Goal: Information Seeking & Learning: Check status

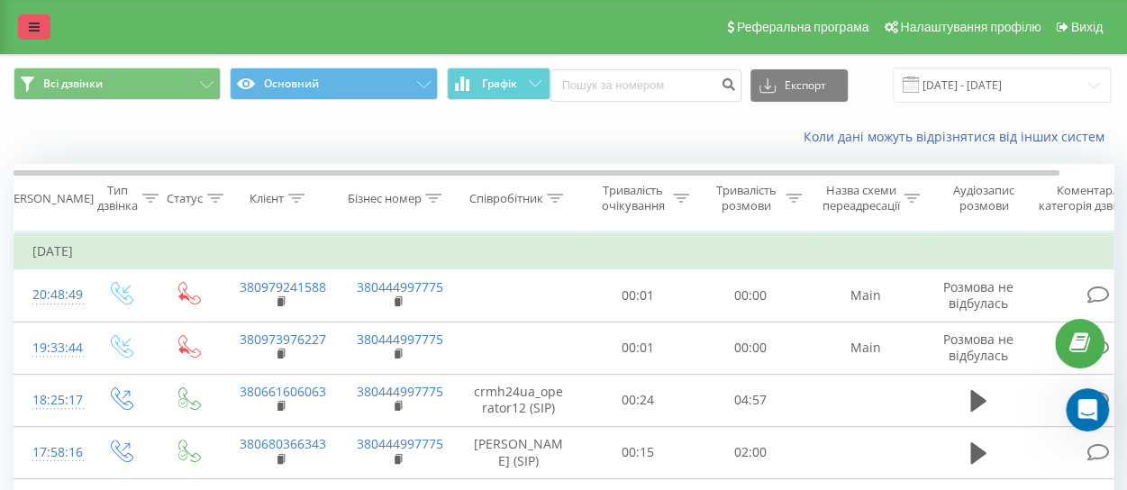
click at [33, 30] on icon at bounding box center [34, 27] width 11 height 13
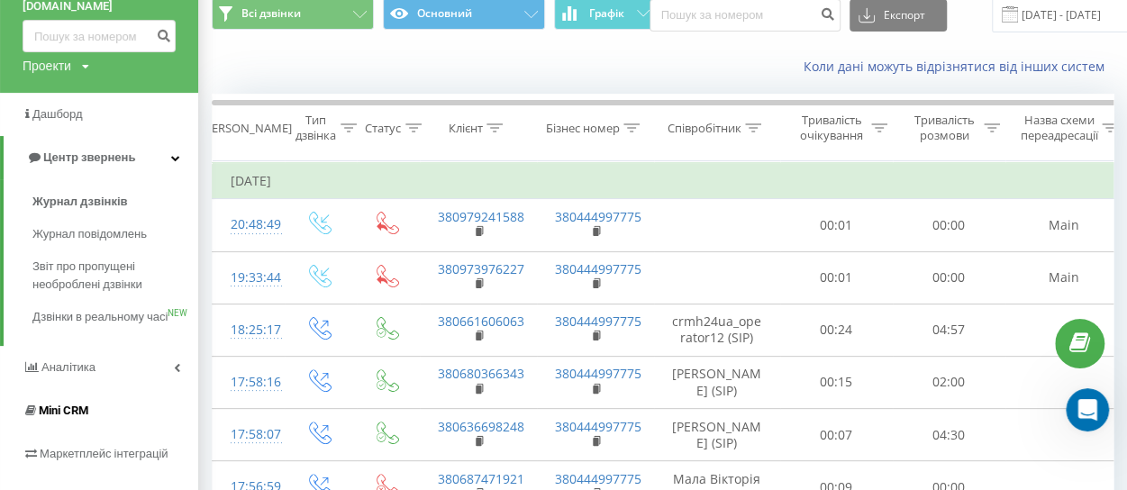
scroll to position [180, 0]
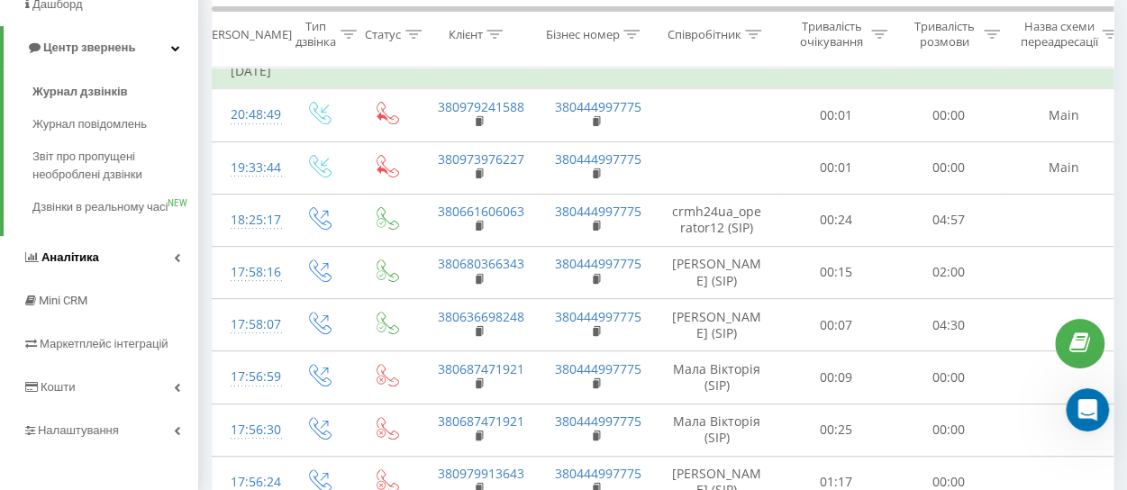
click at [77, 267] on span "Аналiтика" at bounding box center [61, 258] width 77 height 18
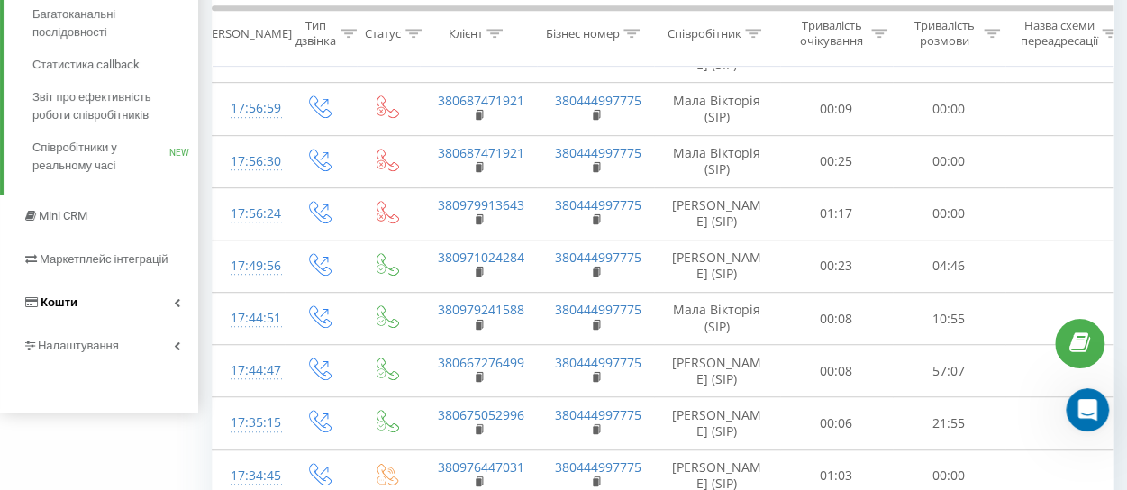
scroll to position [450, 0]
click at [86, 95] on span "Звіт про ефективність роботи співробітників" at bounding box center [110, 104] width 157 height 36
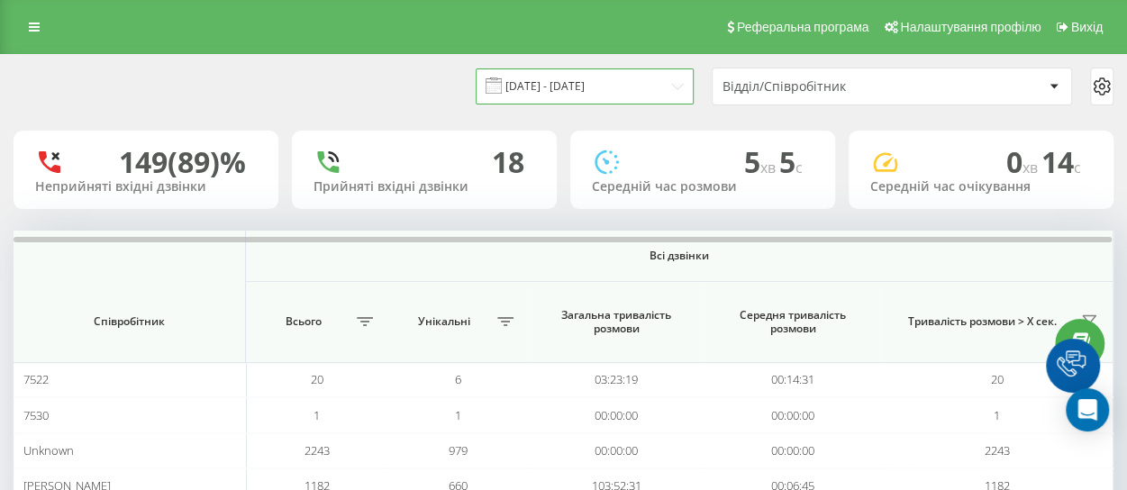
click at [571, 89] on input "[DATE] - [DATE]" at bounding box center [585, 85] width 218 height 35
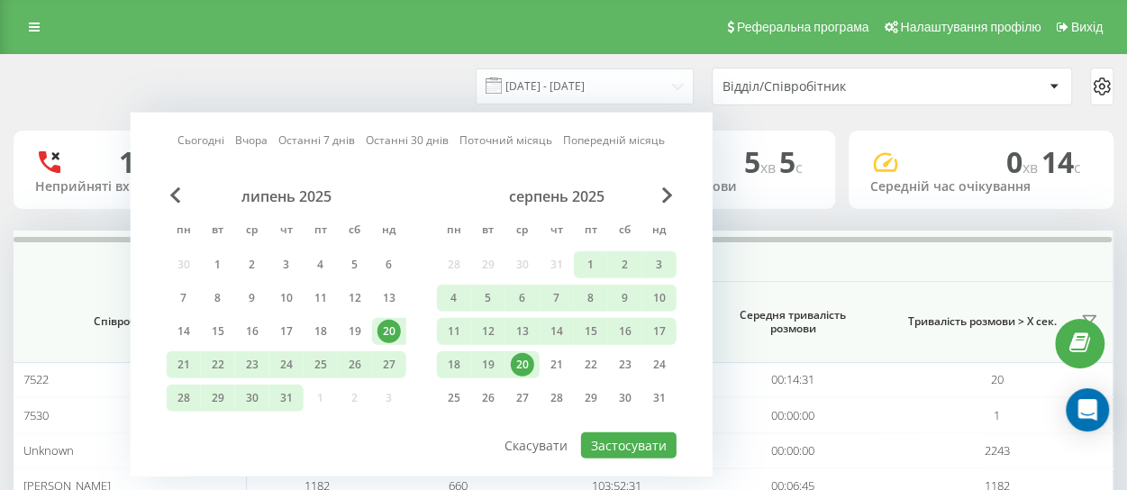
click at [191, 136] on link "Сьогодні" at bounding box center [200, 140] width 47 height 17
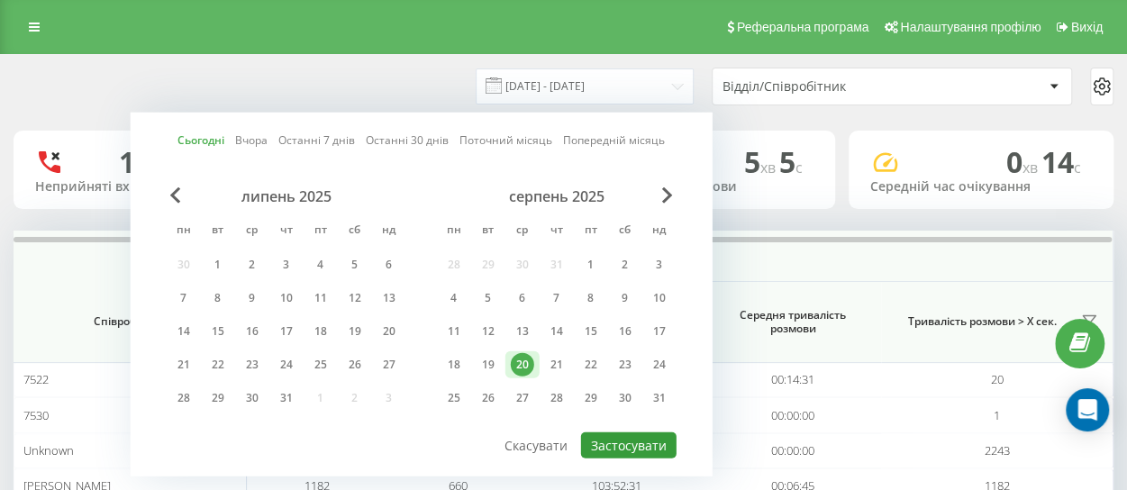
click at [609, 446] on button "Застосувати" at bounding box center [628, 445] width 95 height 26
type input "20.08.2025 - 20.08.2025"
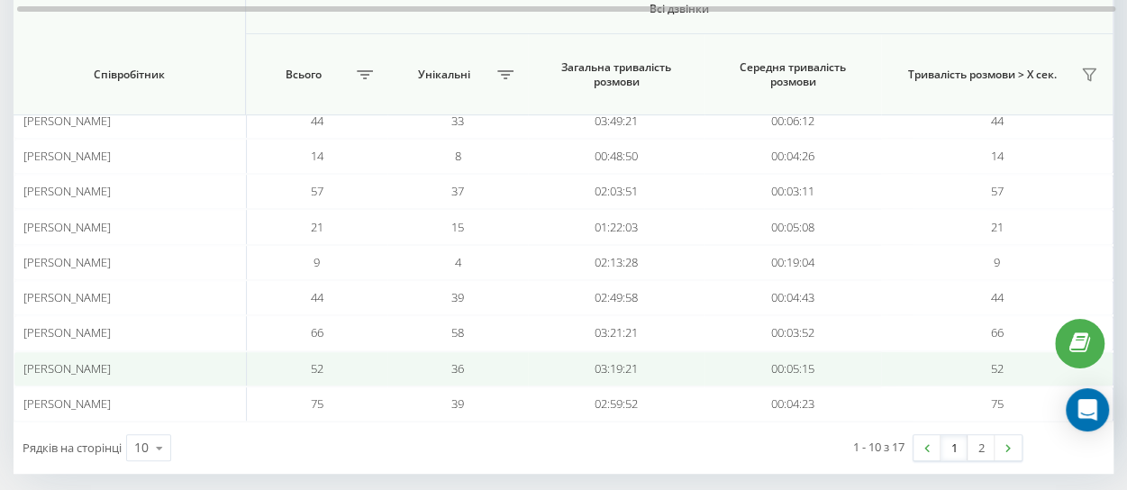
scroll to position [308, 0]
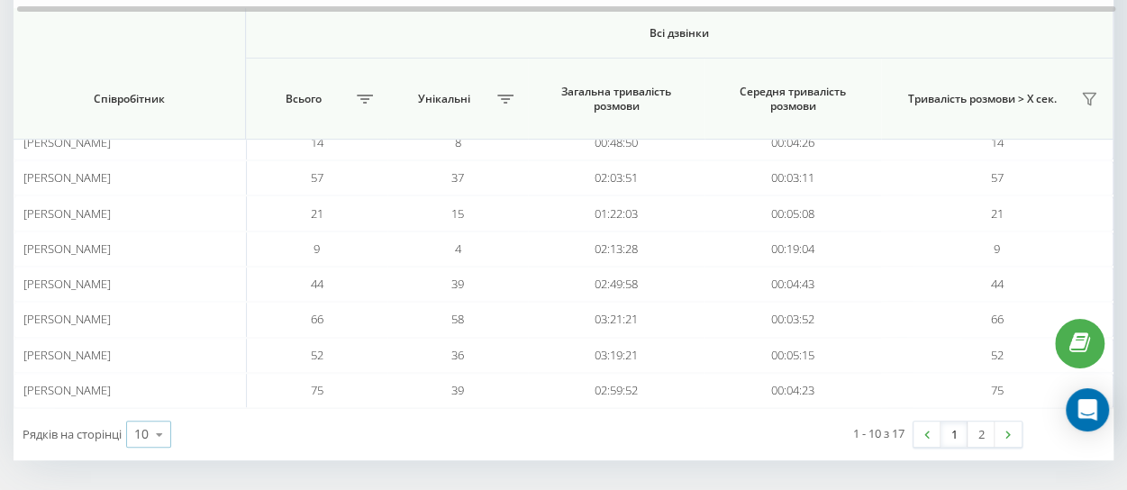
click at [155, 431] on icon at bounding box center [159, 434] width 27 height 35
click at [144, 353] on span "25" at bounding box center [141, 356] width 14 height 17
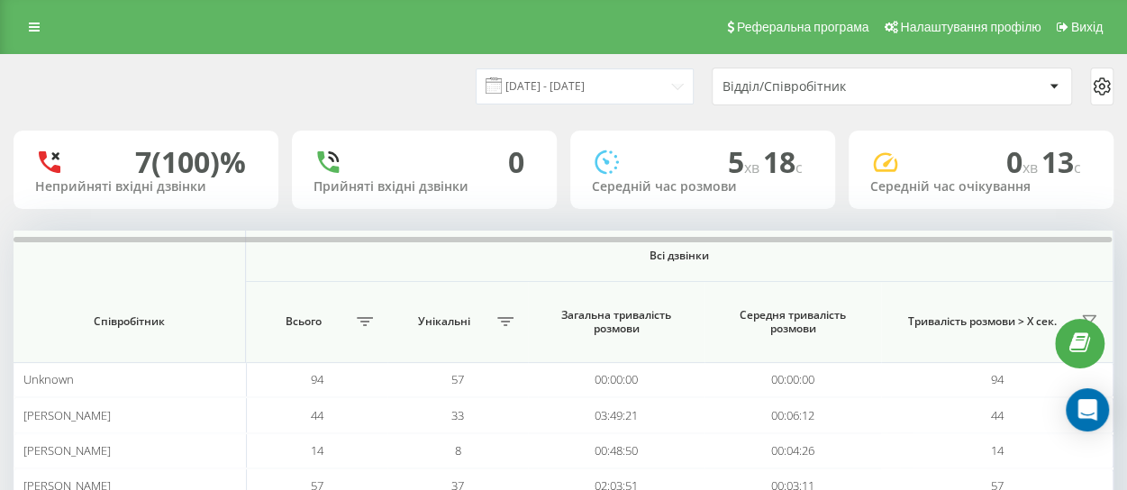
drag, startPoint x: 34, startPoint y: 27, endPoint x: 40, endPoint y: 46, distance: 19.7
click at [34, 27] on icon at bounding box center [34, 27] width 11 height 13
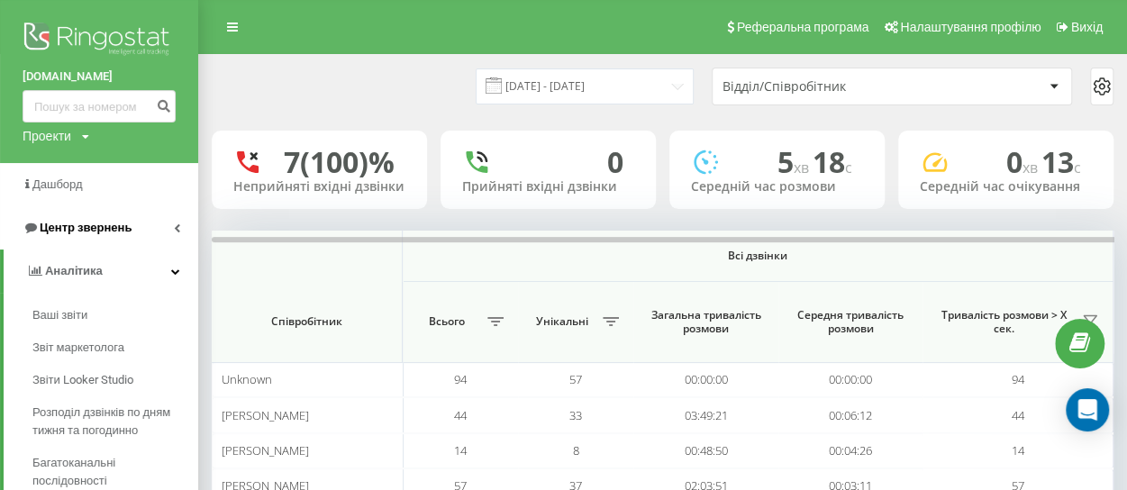
click at [94, 228] on span "Центр звернень" at bounding box center [86, 228] width 92 height 14
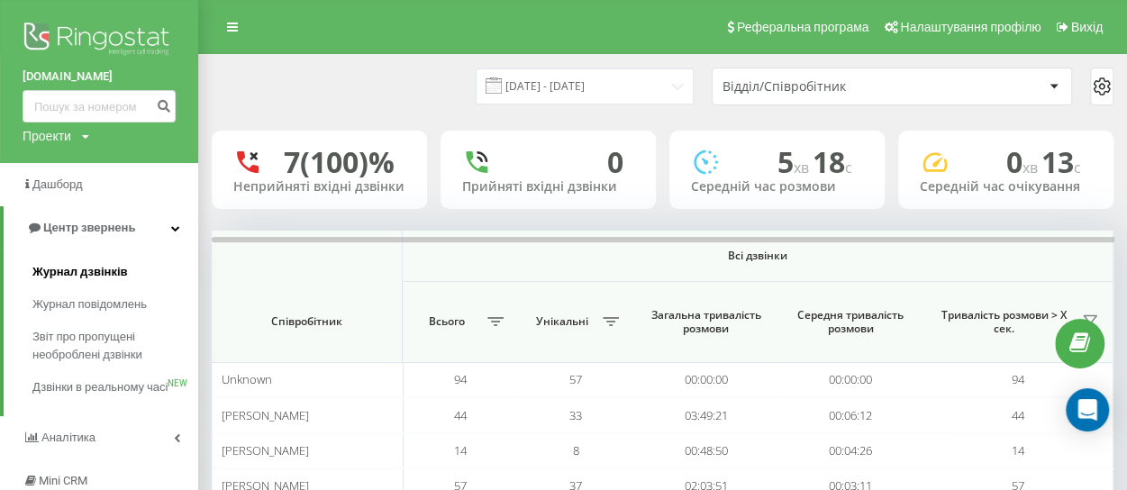
click at [80, 272] on span "Журнал дзвінків" at bounding box center [79, 272] width 95 height 18
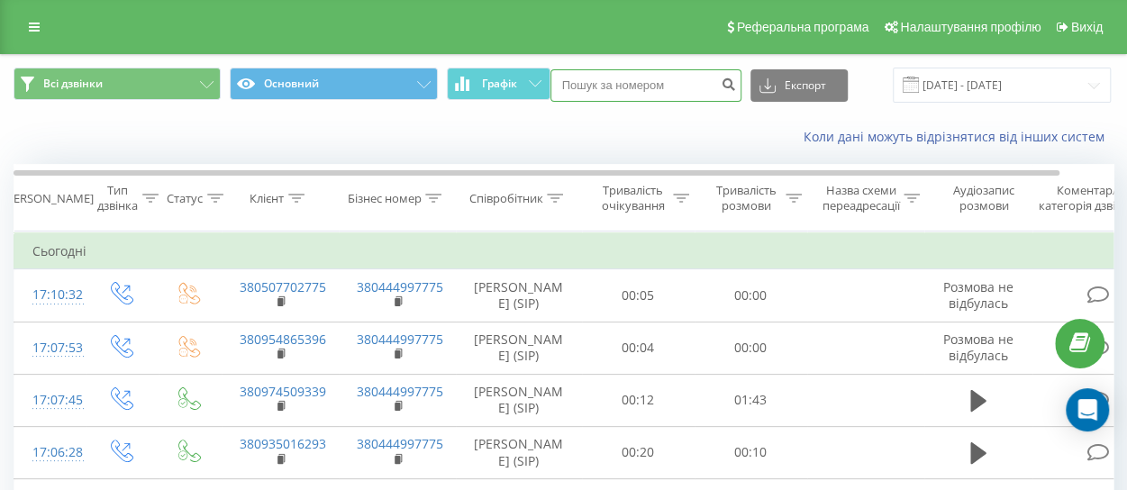
click at [625, 85] on input at bounding box center [645, 85] width 191 height 32
paste input "380637642295"
type input "380637642295"
click at [723, 86] on icon "submit" at bounding box center [728, 82] width 15 height 11
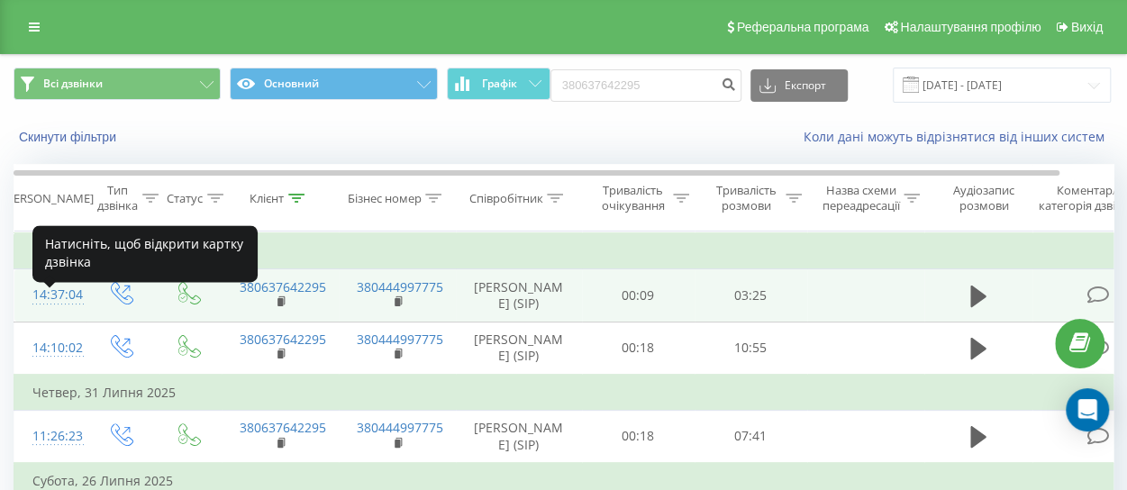
click at [44, 310] on div "14:37:04" at bounding box center [50, 294] width 36 height 35
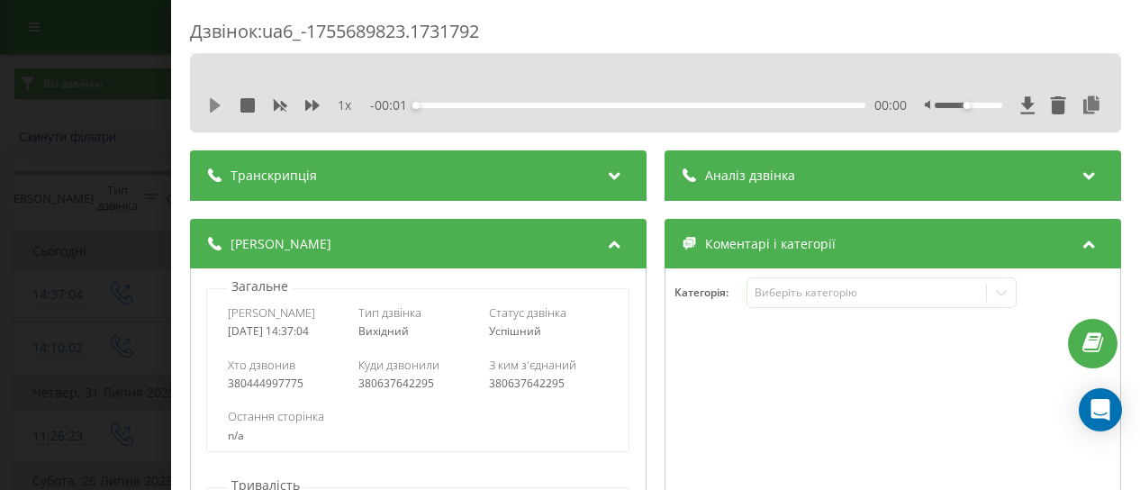
click at [217, 105] on icon at bounding box center [215, 105] width 11 height 14
drag, startPoint x: 957, startPoint y: 104, endPoint x: 985, endPoint y: 104, distance: 28.8
click at [985, 104] on div at bounding box center [969, 105] width 68 height 5
click at [766, 401] on div at bounding box center [893, 439] width 455 height 216
